Goal: Transaction & Acquisition: Purchase product/service

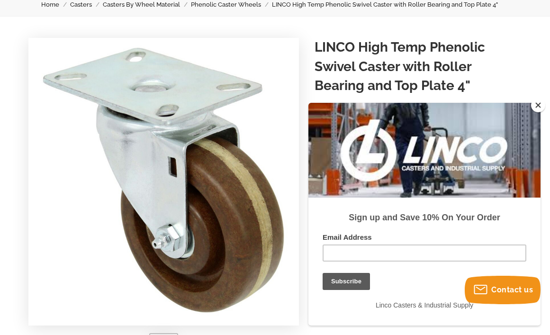
scroll to position [95, 0]
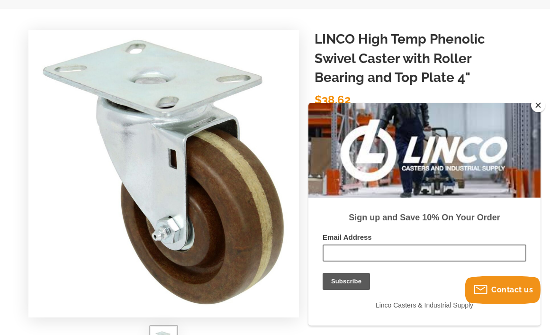
click at [355, 252] on input "Email Address" at bounding box center [425, 252] width 204 height 17
type input "[EMAIL_ADDRESS][DOMAIN_NAME]"
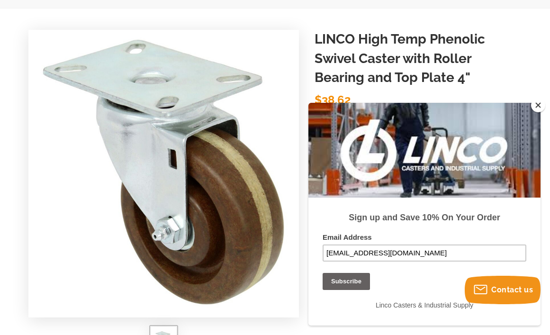
click at [343, 279] on input "Subscribe" at bounding box center [346, 281] width 47 height 17
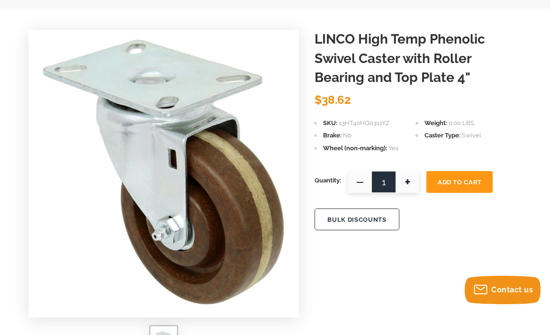
click at [408, 180] on span "+" at bounding box center [408, 182] width 24 height 22
click at [408, 176] on span "+" at bounding box center [408, 182] width 24 height 22
click at [408, 178] on span "+" at bounding box center [408, 182] width 24 height 22
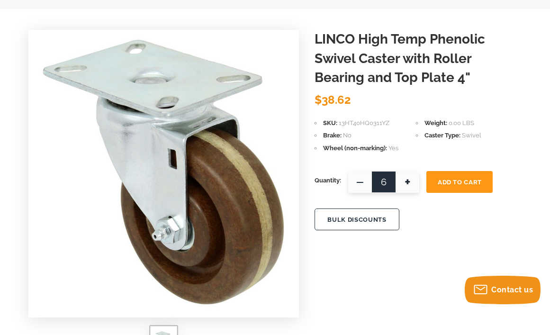
click at [408, 178] on span "+" at bounding box center [408, 182] width 24 height 22
type input "8"
click at [467, 178] on button "Add To Cart" at bounding box center [459, 182] width 66 height 22
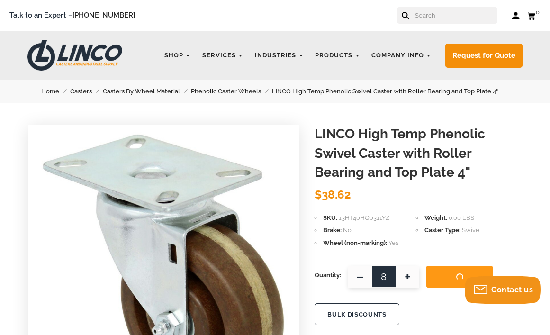
scroll to position [0, 0]
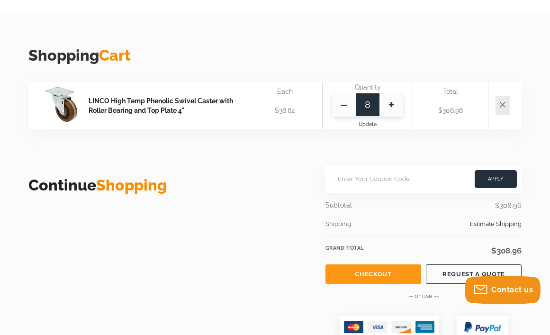
scroll to position [284, 0]
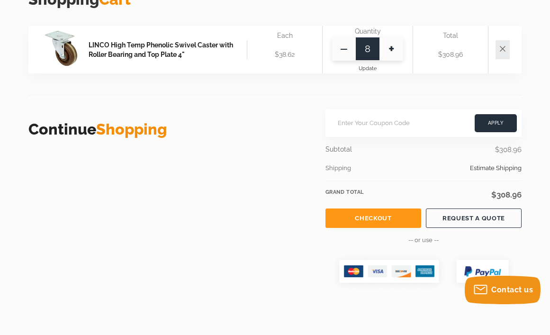
click at [482, 163] on span "Estimate Shipping" at bounding box center [496, 168] width 52 height 10
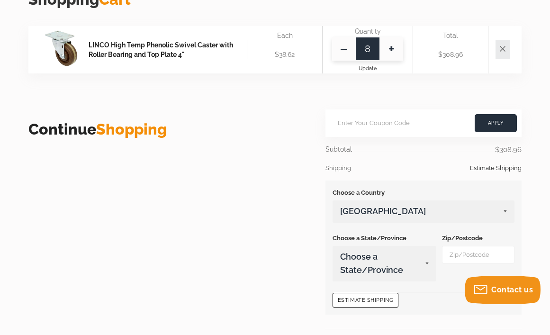
scroll to position [332, 0]
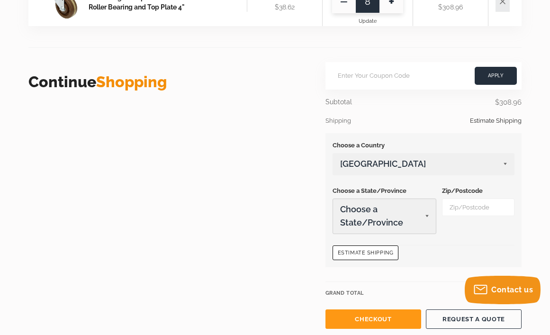
click at [426, 213] on select "Choose a State/Province [US_STATE] [US_STATE] [US_STATE] [US_STATE] [US_STATE] …" at bounding box center [384, 216] width 103 height 35
select select "12"
click at [333, 199] on select "Choose a State/Province [US_STATE] [US_STATE] [US_STATE] [US_STATE] [US_STATE] …" at bounding box center [384, 216] width 103 height 35
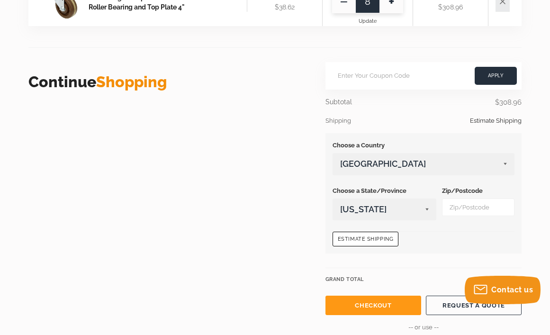
click at [477, 208] on input "Zip/Postcode" at bounding box center [478, 207] width 72 height 18
type input "92071"
click at [365, 235] on button "Estimate Shipping" at bounding box center [366, 239] width 66 height 15
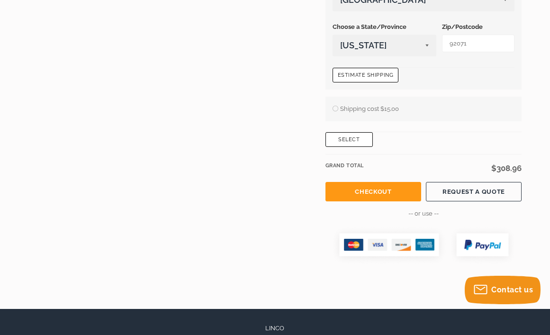
scroll to position [474, 0]
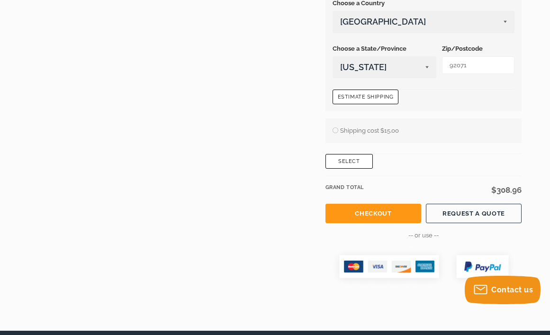
click at [336, 129] on span "Shipping cost $15.00" at bounding box center [366, 131] width 66 height 10
click at [333, 126] on input "Shipping cost $15.00" at bounding box center [333, 126] width 0 height 0
radio input "true"
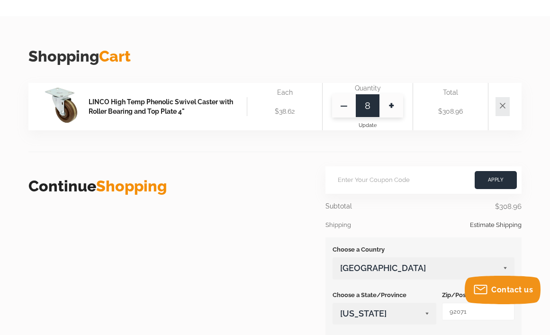
scroll to position [189, 0]
